Goal: Ask a question

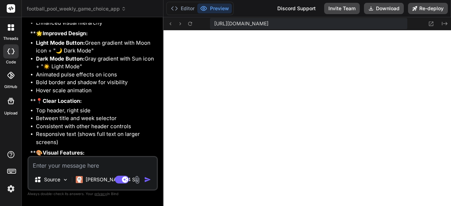
scroll to position [5867, 0]
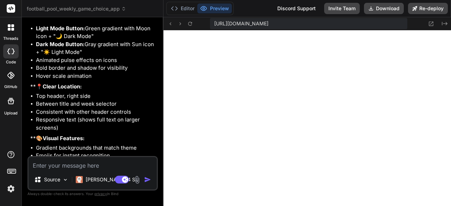
click at [104, 168] on textarea at bounding box center [93, 163] width 128 height 13
type textarea "c"
type textarea "x"
type textarea "ca"
type textarea "x"
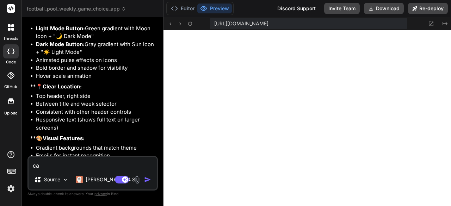
type textarea "can"
type textarea "x"
type textarea "can"
type textarea "x"
type textarea "can w"
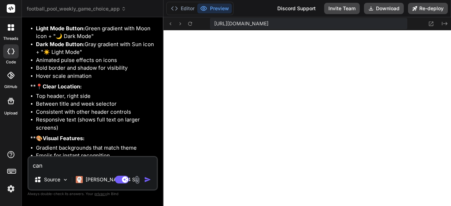
type textarea "x"
type textarea "can we"
type textarea "x"
type textarea "can we"
type textarea "x"
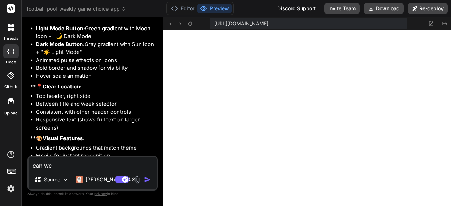
type textarea "can we p"
type textarea "x"
type textarea "can we pl"
type textarea "x"
type textarea "can we pla"
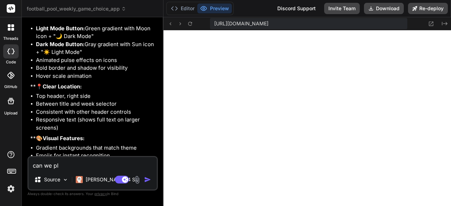
type textarea "x"
type textarea "can we plac"
type textarea "x"
type textarea "can we place"
type textarea "x"
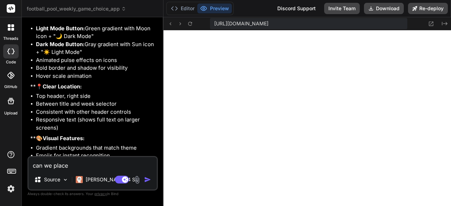
type textarea "can we place"
type textarea "x"
type textarea "can we place i"
type textarea "x"
type textarea "can we place in"
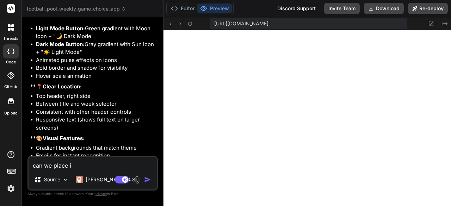
type textarea "x"
type textarea "can we place in"
type textarea "x"
type textarea "can we place in i"
type textarea "x"
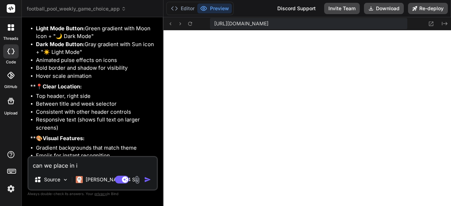
type textarea "can we place in in"
type textarea "x"
type textarea "can we place in in"
type textarea "x"
type textarea "can we place in in t"
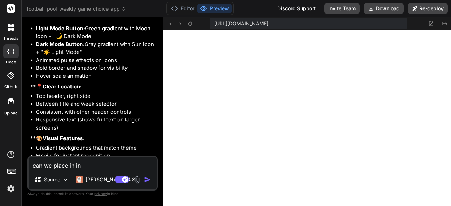
type textarea "x"
type textarea "can we place in in th"
type textarea "x"
type textarea "can we place in in the"
type textarea "x"
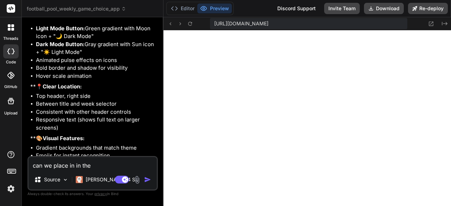
type textarea "can we place in in the"
type textarea "x"
type textarea "can we place in in the b"
type textarea "x"
type textarea "can we place in in the bo"
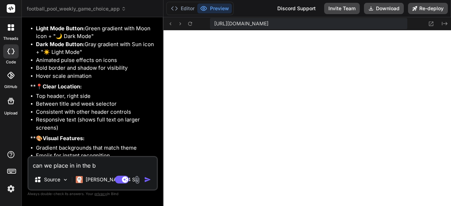
type textarea "x"
type textarea "can we place in in the bod"
type textarea "x"
type textarea "can we place in in the body"
type textarea "x"
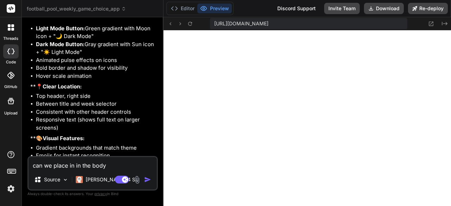
type textarea "can we place in in the body"
type textarea "x"
type textarea "can we place in in the body n"
type textarea "x"
type textarea "can we place in in the body ne"
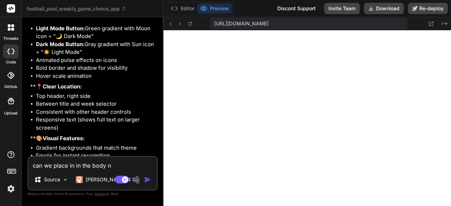
type textarea "x"
type textarea "can we place in in the body nex"
type textarea "x"
type textarea "can we place in in the body next"
type textarea "x"
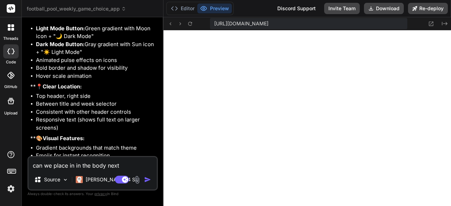
type textarea "can we place in in the body next"
type textarea "x"
type textarea "can we place in in the body next t"
type textarea "x"
type textarea "can we place in in the body next to"
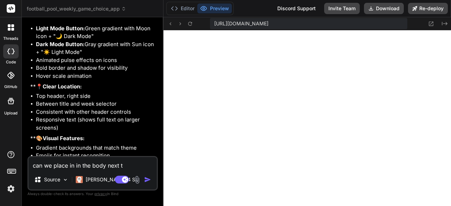
type textarea "x"
type textarea "can we place in in the body next to"
type textarea "x"
type textarea "can we place in in the body next to t"
type textarea "x"
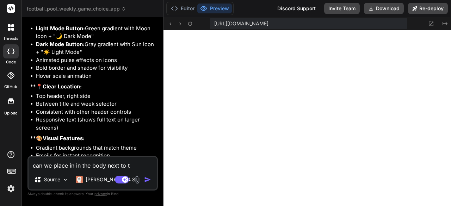
type textarea "can we place in in the body next to th"
type textarea "x"
type textarea "can we place in in the body next to the"
type textarea "x"
type textarea "can we place in in the body next to the"
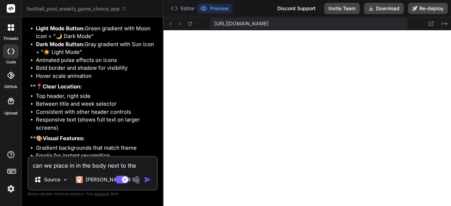
type textarea "x"
type textarea "can we place in in the body next to the a"
type textarea "x"
type textarea "can we place in in the body next to the ar"
type textarea "x"
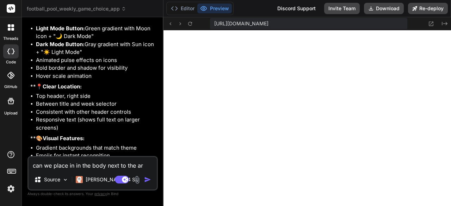
type textarea "can we place in in the body next to the are"
type textarea "x"
type textarea "can we place in in the body next to the area"
type textarea "x"
type textarea "can we place in in the body next to the area"
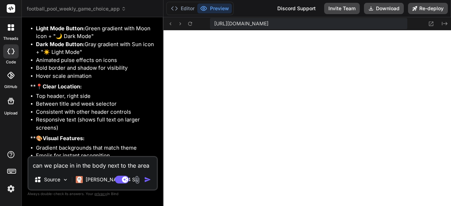
type textarea "x"
type textarea "can we place in in the body next to the area t"
type textarea "x"
type textarea "can we place in in the body next to the area to"
type textarea "x"
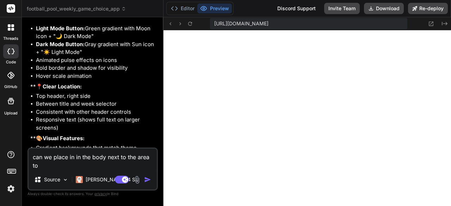
type textarea "can we place in in the body next to the area to"
type textarea "x"
type textarea "can we place in in the body next to the area to e"
type textarea "x"
type textarea "can we place in in the body next to the area to en"
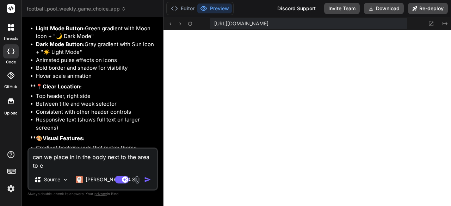
type textarea "x"
type textarea "can we place in in the body next to the area to [GEOGRAPHIC_DATA]"
type textarea "x"
type textarea "can we place in in the body next to the area to enab"
type textarea "x"
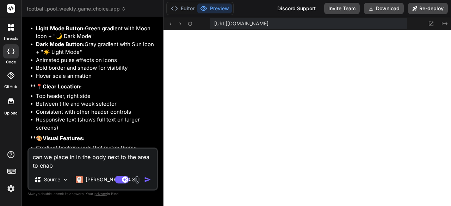
type textarea "can we place in in the body next to the area to enabl"
type textarea "x"
type textarea "can we place in in the body next to the area to enable"
type textarea "x"
type textarea "can we place in in the body next to the area to enable"
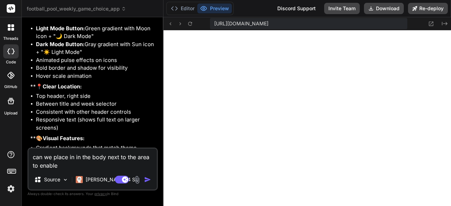
type textarea "x"
type textarea "can we place in in the body next to the area to enable e"
type textarea "x"
type textarea "can we place in in the body next to the area to enable em"
type textarea "x"
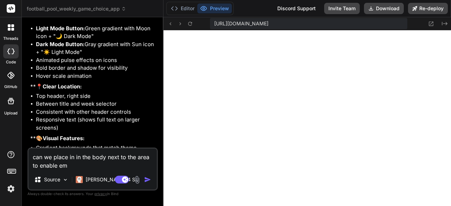
type textarea "can we place in in the body next to the area to enable ema"
type textarea "x"
type textarea "can we place in in the body next to the area to enable emai"
type textarea "x"
type textarea "can we place in in the body next to the area to enable email"
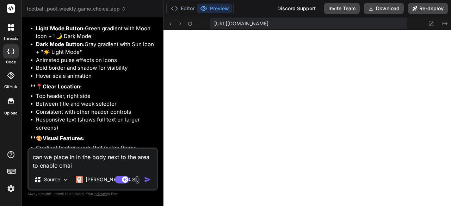
type textarea "x"
type textarea "can we place in in the body next to the area to enable email"
type textarea "x"
type textarea "can we place in in the body next to the area to enable email r"
type textarea "x"
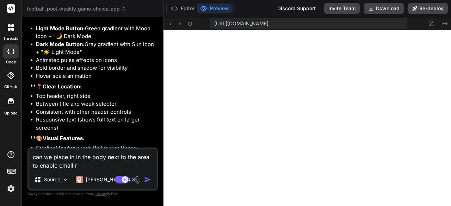
type textarea "can we place in in the body next to the area to enable email re"
type textarea "x"
type textarea "can we place in in the body next to the area to enable email res"
type textarea "x"
type textarea "can we place in in the body next to the area to enable email resu"
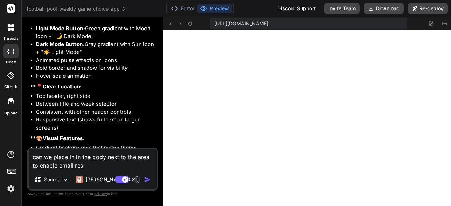
type textarea "x"
type textarea "can we place in in the body next to the area to enable email resul"
type textarea "x"
type textarea "can we place in in the body next to the area to enable email result"
type textarea "x"
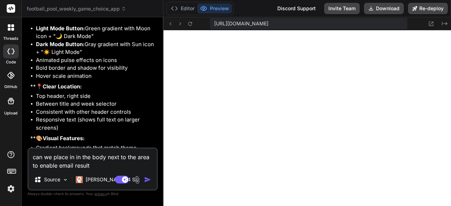
type textarea "can we place in in the body next to the area to enable email results"
type textarea "x"
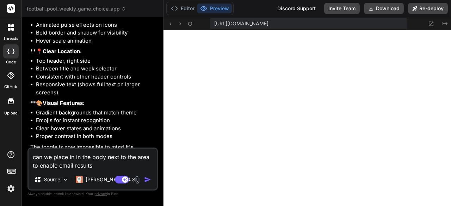
click at [107, 157] on textarea "can we place in in the body next to the area to enable email results" at bounding box center [93, 159] width 128 height 21
click at [114, 156] on textarea "can we place in in the body next to the area to enable email results" at bounding box center [93, 159] width 128 height 21
type textarea "can we place in in the body to the area to enable email results"
type textarea "x"
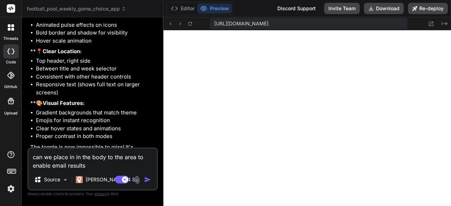
type textarea "can we place in in the body to the area to enable email results"
type textarea "x"
type textarea "can we place in in the body to the r area to enable email results"
type textarea "x"
type textarea "can we place in in the body to the ri area to enable email results"
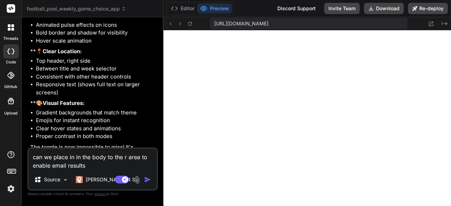
type textarea "x"
type textarea "can we place in in the body to the rig area to enable email results"
type textarea "x"
type textarea "can we place in in the body to the righ area to enable email results"
type textarea "x"
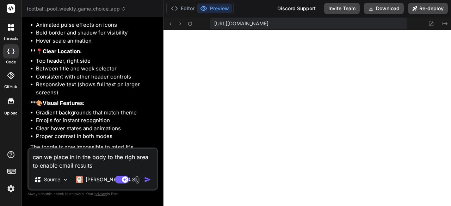
type textarea "can we place in in the body to the right area to enable email results"
type textarea "x"
type textarea "can we place in in the body to the right area to enable email results"
type textarea "x"
type textarea "can we place in in the body to the right area to enable email results"
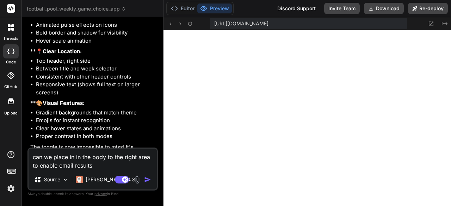
type textarea "x"
type textarea "can we place in in the body to the right rea to enable email results"
type textarea "x"
type textarea "can we place in in the body to the right ea to enable email results"
type textarea "x"
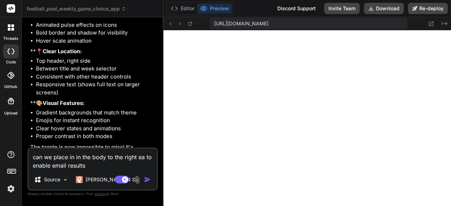
type textarea "can we place in in the body to the right a to enable email results"
type textarea "x"
type textarea "can we place in in the body to the right to enable email results"
type textarea "x"
type textarea "can we place in in the body to the right to enable email results"
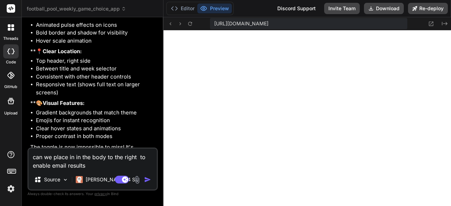
type textarea "x"
type textarea "can we place in in the body to the right o enable email results"
type textarea "x"
type textarea "can we place in in the body to the right enable email results"
type textarea "x"
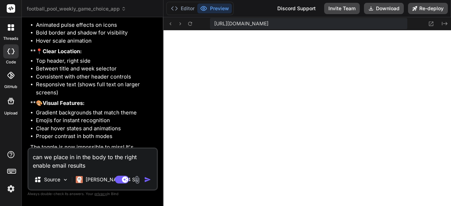
type textarea "can we place in in the body to the right o enable email results"
type textarea "x"
type textarea "can we place in in the body to the right of enable email results"
type textarea "x"
type textarea "can we place in in the body to the right of enable email results"
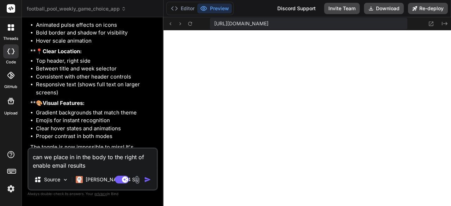
click at [147, 179] on img "button" at bounding box center [147, 179] width 7 height 7
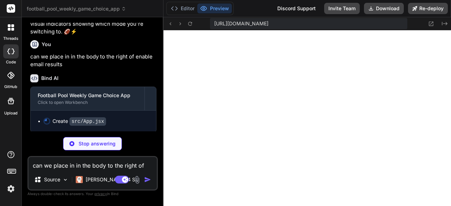
scroll to position [6042, 0]
type textarea "x"
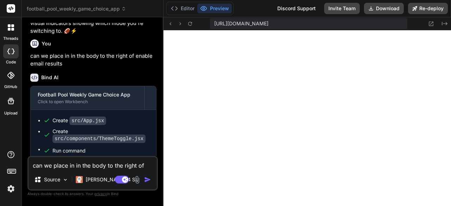
type textarea "x"
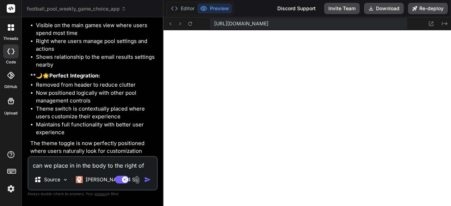
scroll to position [6377, 0]
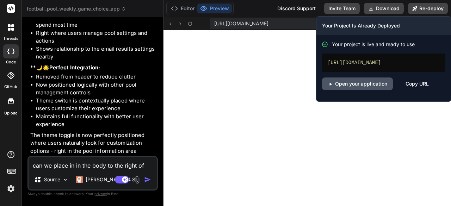
click at [370, 90] on link "Open your application" at bounding box center [357, 84] width 71 height 13
click at [412, 89] on div "Copy URL" at bounding box center [417, 84] width 23 height 13
